Goal: Information Seeking & Learning: Stay updated

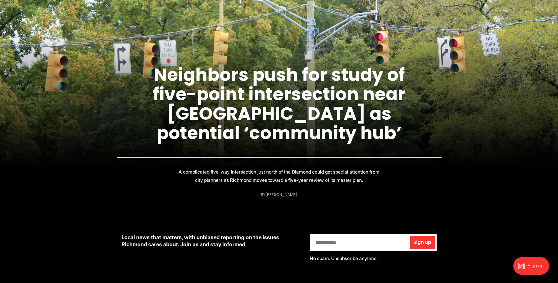
scroll to position [29, 0]
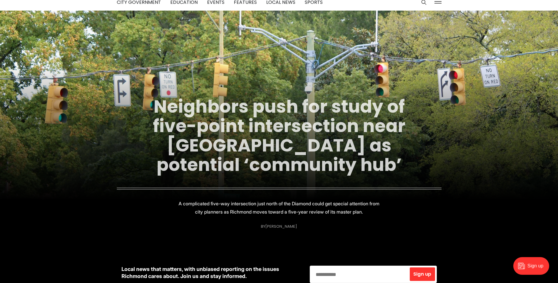
click at [243, 137] on link "Neighbors push for study of five-point intersection near Diamond as potential ‘…" at bounding box center [279, 135] width 253 height 83
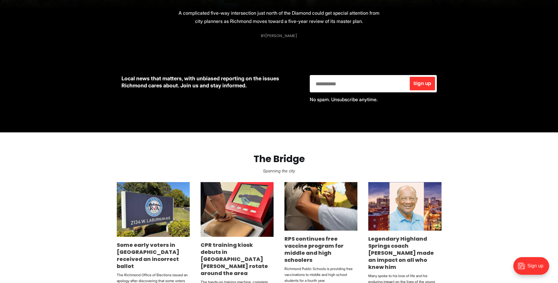
scroll to position [294, 0]
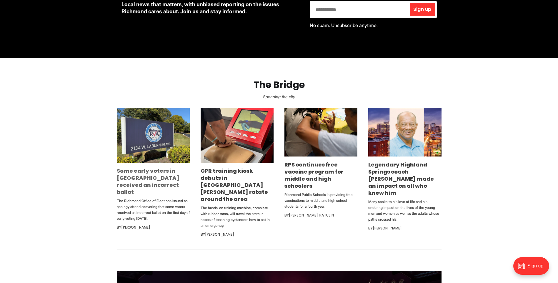
click at [155, 178] on link "Some early voters in [GEOGRAPHIC_DATA] received an incorrect ballot" at bounding box center [148, 181] width 63 height 29
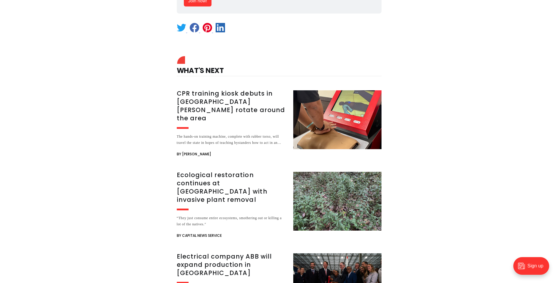
scroll to position [1118, 0]
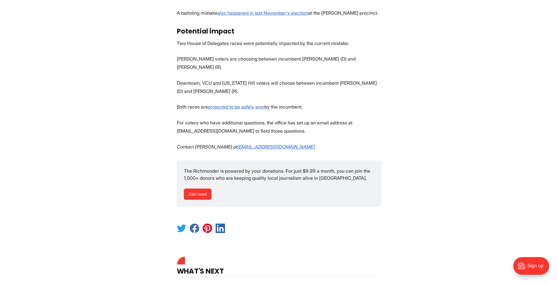
scroll to position [706, 0]
